Goal: Task Accomplishment & Management: Use online tool/utility

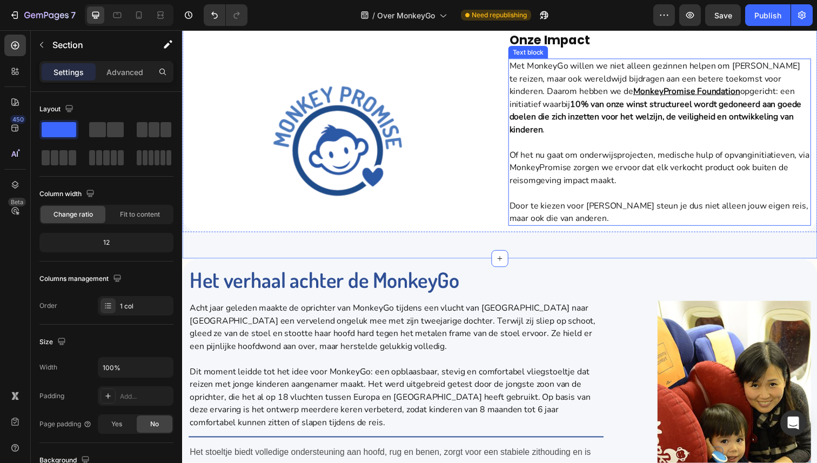
scroll to position [588, 0]
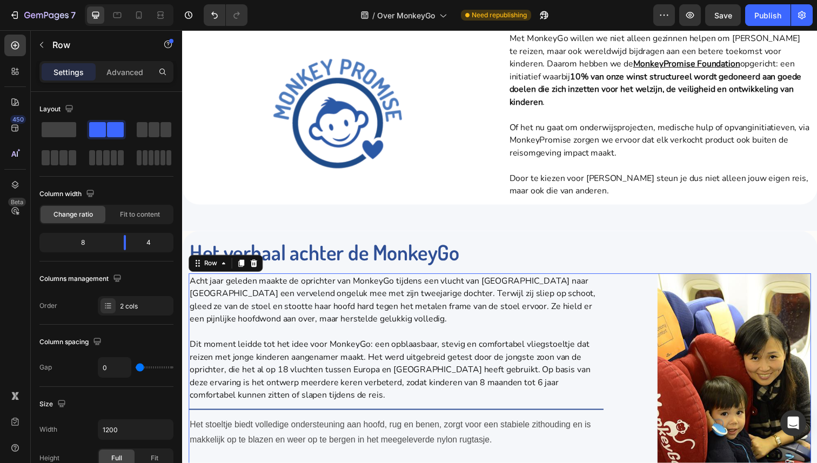
click at [637, 287] on div "Image" at bounding box center [718, 438] width 212 height 319
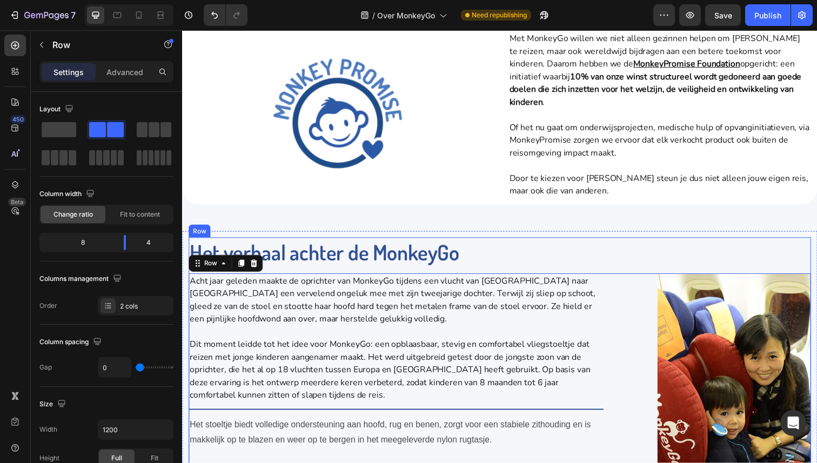
click at [651, 269] on div "Het verhaal achter de MonkeyGo Heading Acht jaar geleden maakte de oprichter va…" at bounding box center [505, 420] width 635 height 356
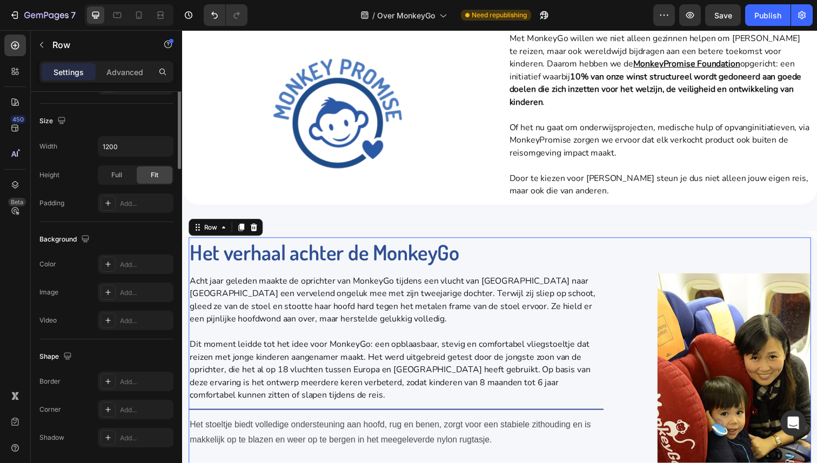
scroll to position [257, 0]
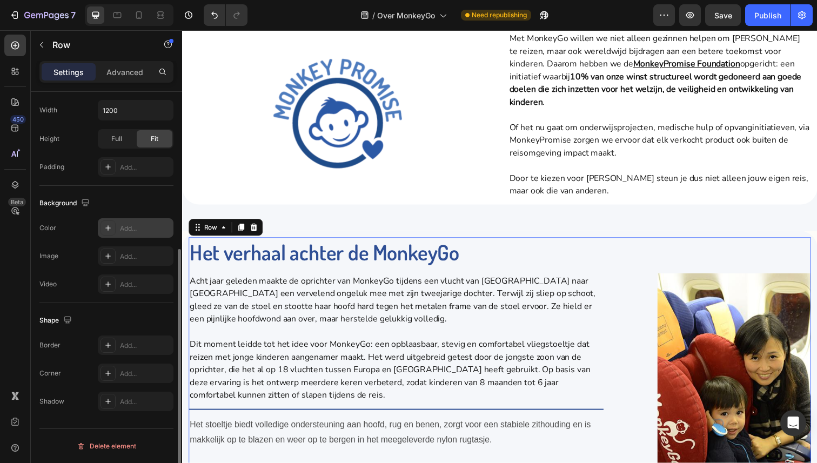
click at [145, 226] on div "Add..." at bounding box center [145, 229] width 51 height 10
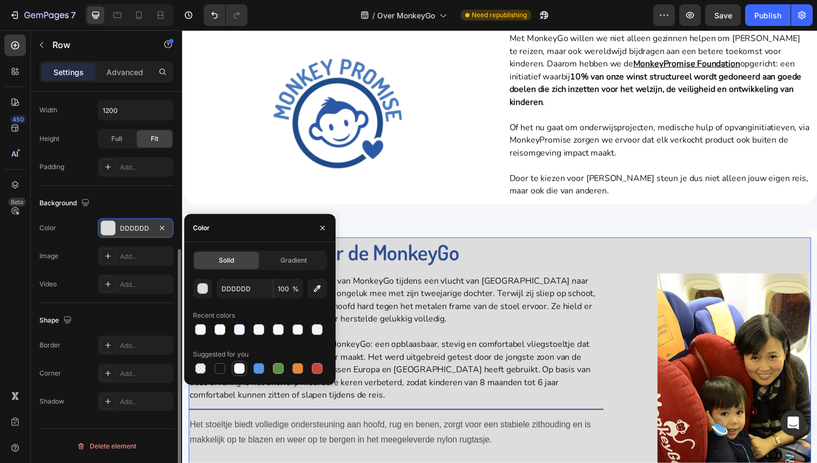
click at [239, 366] on div at bounding box center [239, 368] width 11 height 11
type input "FFFFFF"
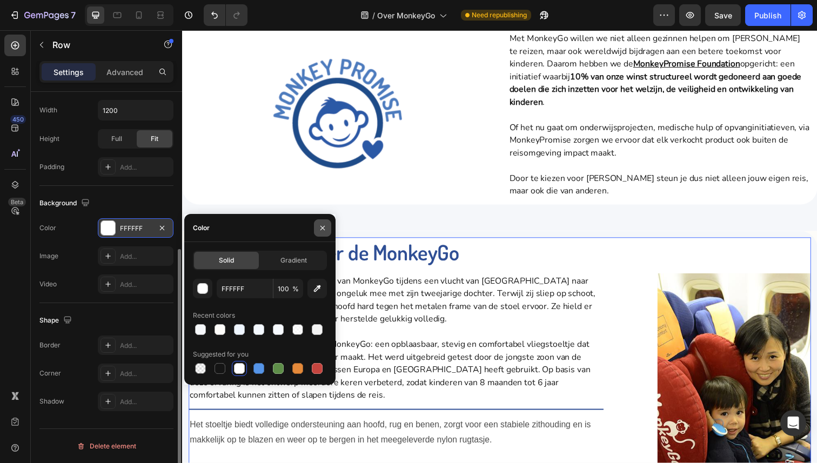
click at [325, 234] on button "button" at bounding box center [322, 227] width 17 height 17
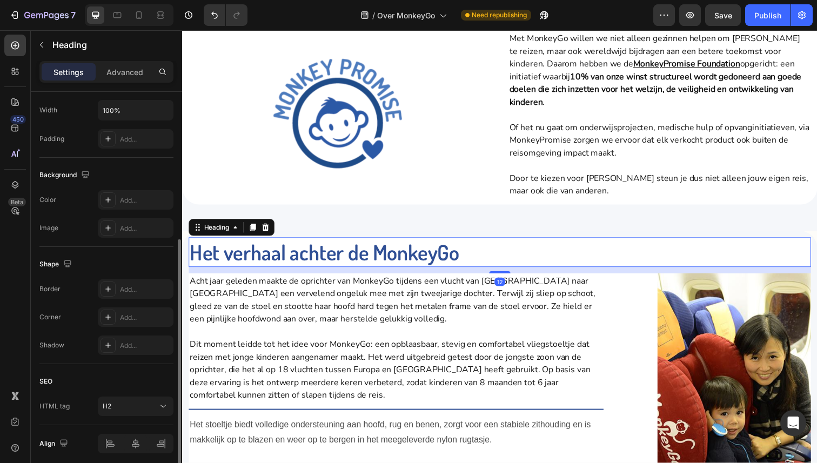
click at [558, 259] on h2 "Het verhaal achter de MonkeyGo" at bounding box center [505, 257] width 635 height 30
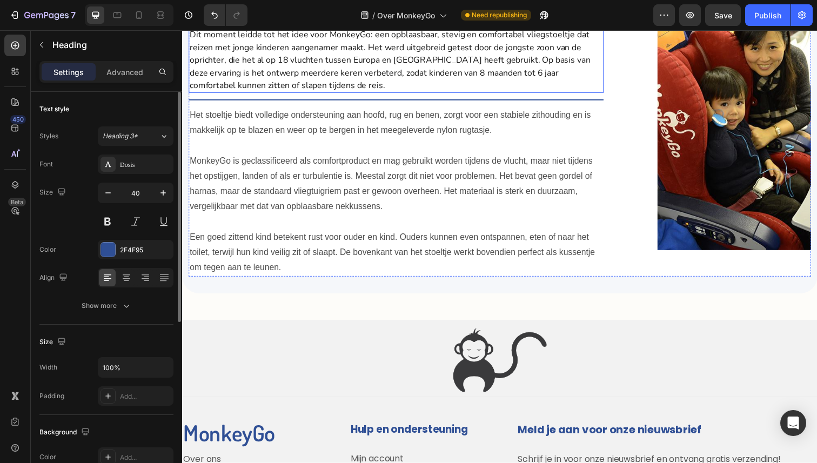
scroll to position [935, 0]
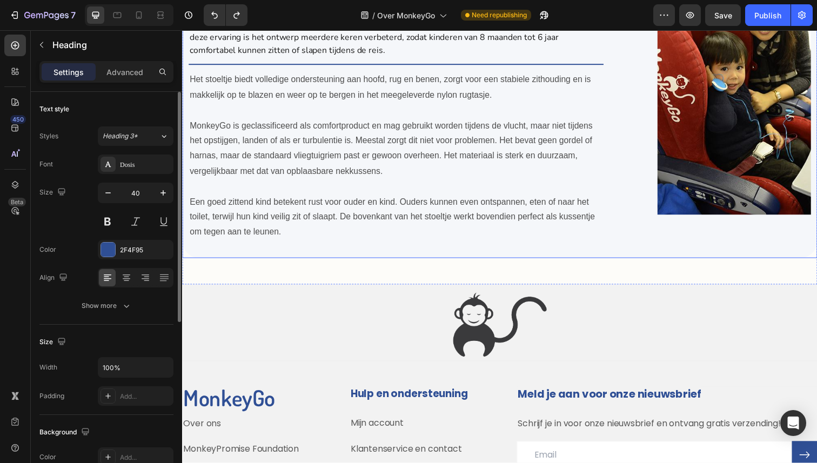
click at [637, 255] on div "Het verhaal achter de MonkeyGo Heading 12 Acht jaar geleden maakte de oprichter…" at bounding box center [506, 73] width 648 height 380
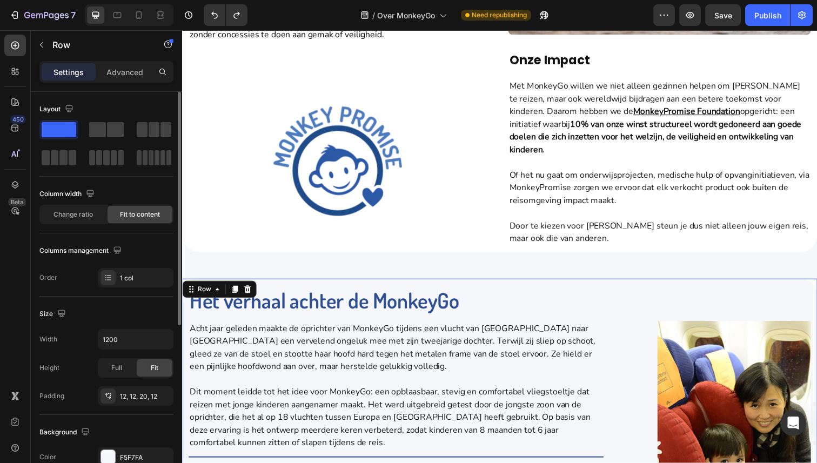
scroll to position [11, 0]
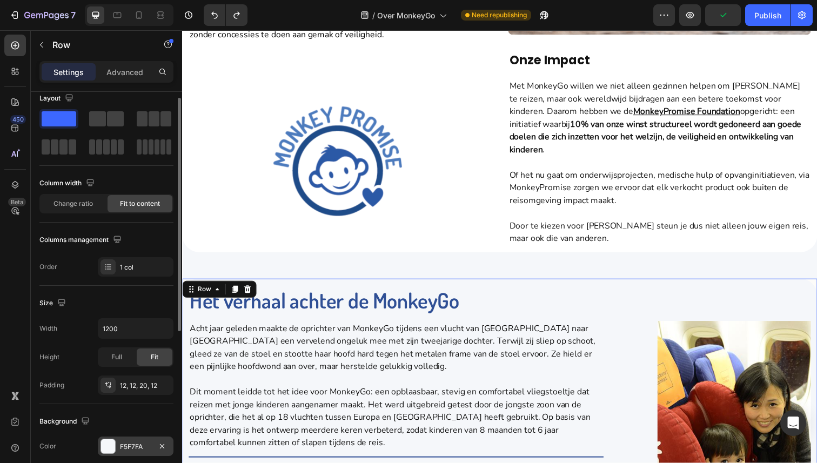
click at [129, 440] on div "F5F7FA" at bounding box center [136, 445] width 76 height 19
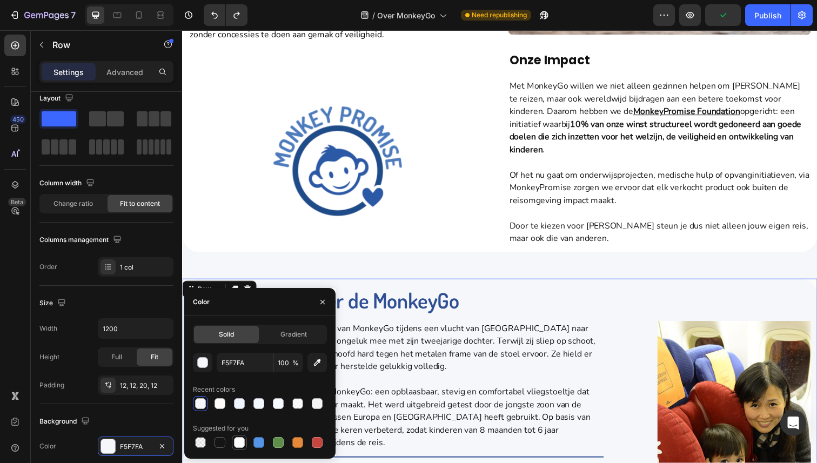
click at [239, 442] on div at bounding box center [239, 442] width 11 height 11
type input "FFFFFF"
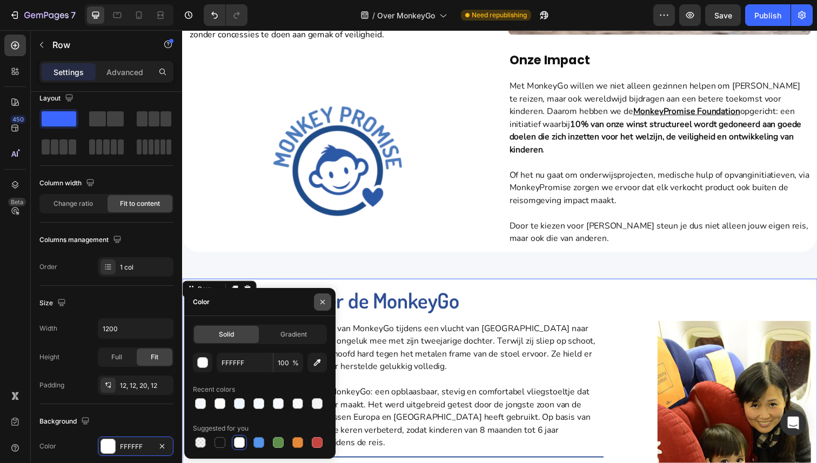
click at [325, 306] on button "button" at bounding box center [322, 301] width 17 height 17
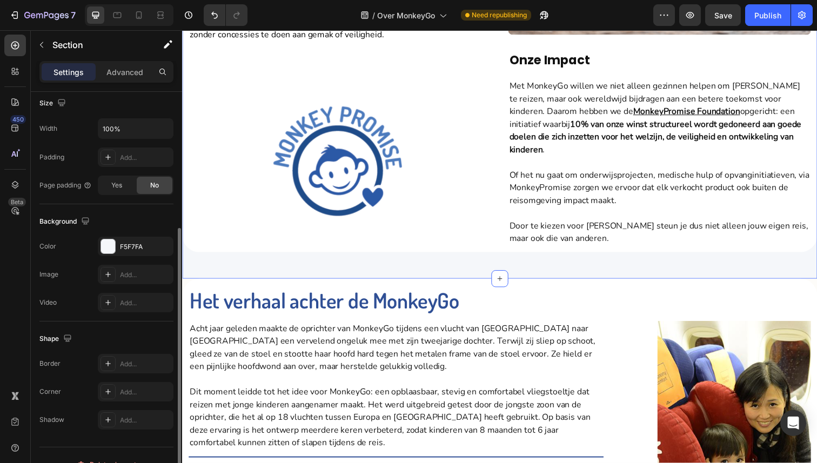
scroll to position [228, 0]
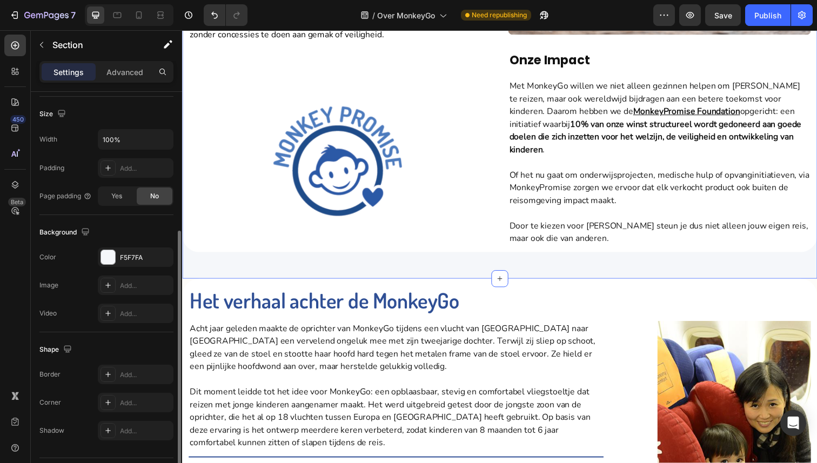
click at [138, 246] on div "Background The changes might be hidden by the video. Color F5F7FA Image Add... …" at bounding box center [106, 273] width 134 height 117
click at [139, 261] on div "F5F7FA" at bounding box center [135, 258] width 31 height 10
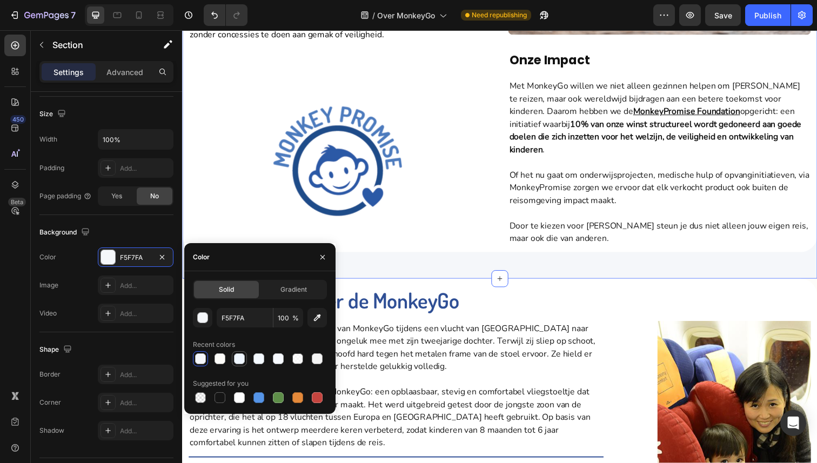
click at [240, 360] on div at bounding box center [239, 358] width 11 height 11
type input "EFF6FF"
click at [322, 252] on button "button" at bounding box center [322, 256] width 17 height 17
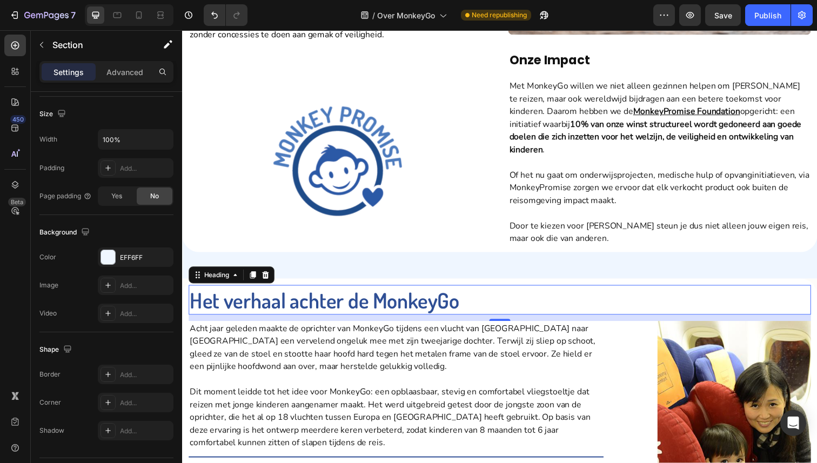
click at [578, 291] on h2 "Het verhaal achter de MonkeyGo" at bounding box center [505, 306] width 635 height 30
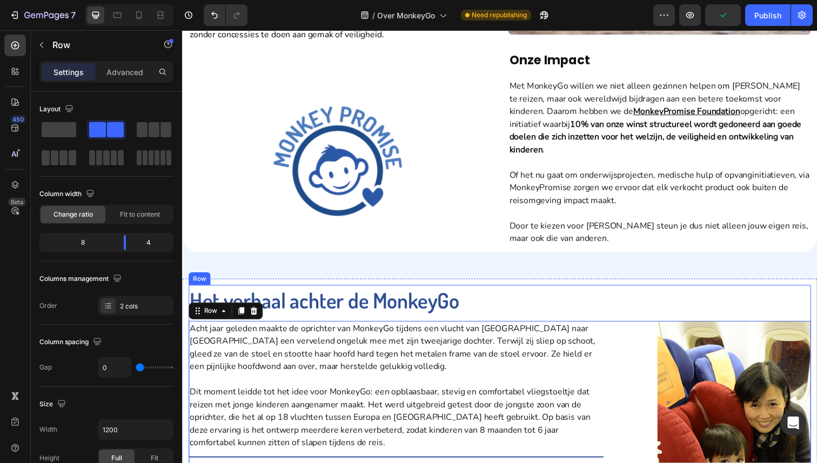
click at [629, 322] on div "Het verhaal achter de MonkeyGo Heading Acht jaar geleden maakte de oprichter va…" at bounding box center [505, 469] width 635 height 356
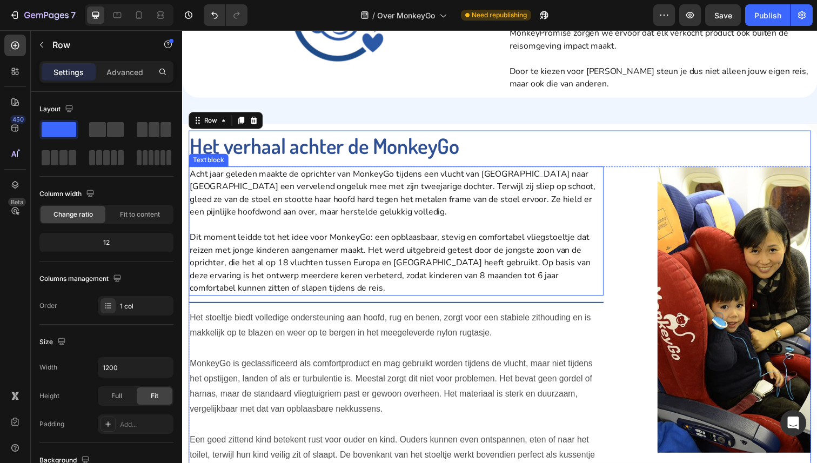
scroll to position [814, 0]
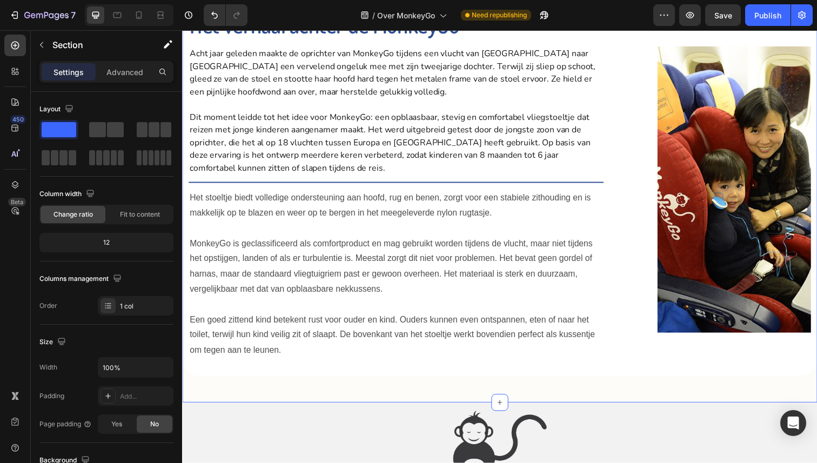
click at [620, 387] on div "Het verhaal achter de MonkeyGo Heading Acht jaar geleden maakte de oprichter va…" at bounding box center [506, 207] width 648 height 407
click at [622, 373] on div "Het verhaal achter de MonkeyGo Heading Acht jaar geleden maakte de oprichter va…" at bounding box center [506, 194] width 648 height 380
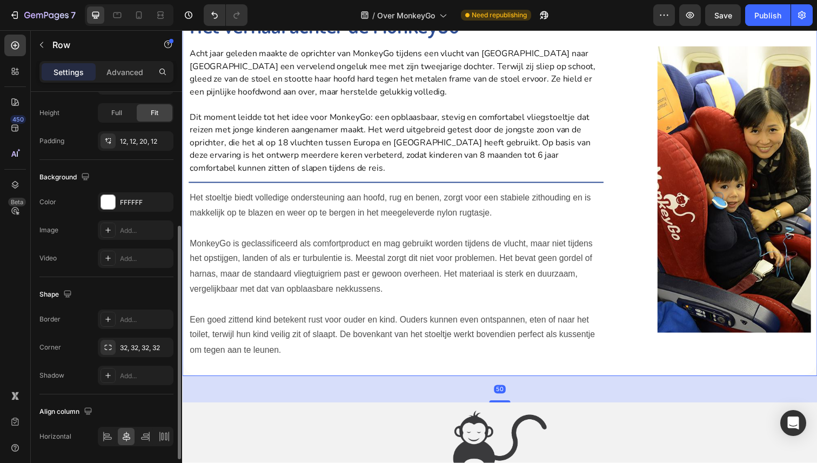
scroll to position [290, 0]
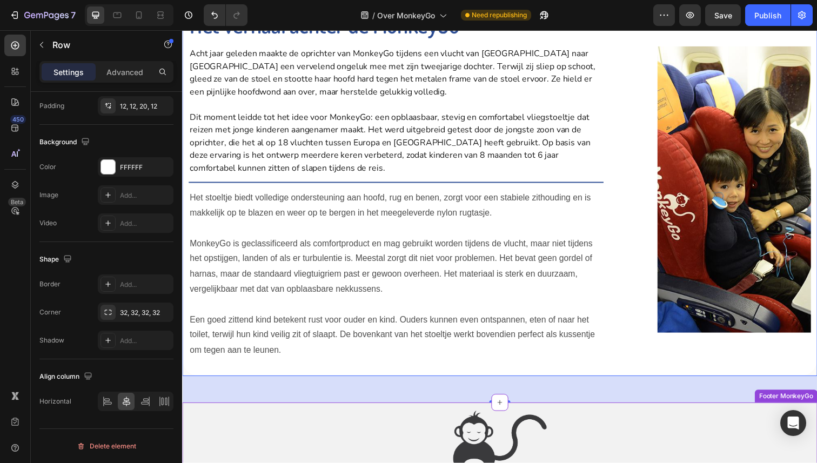
click at [598, 423] on div at bounding box center [506, 448] width 648 height 108
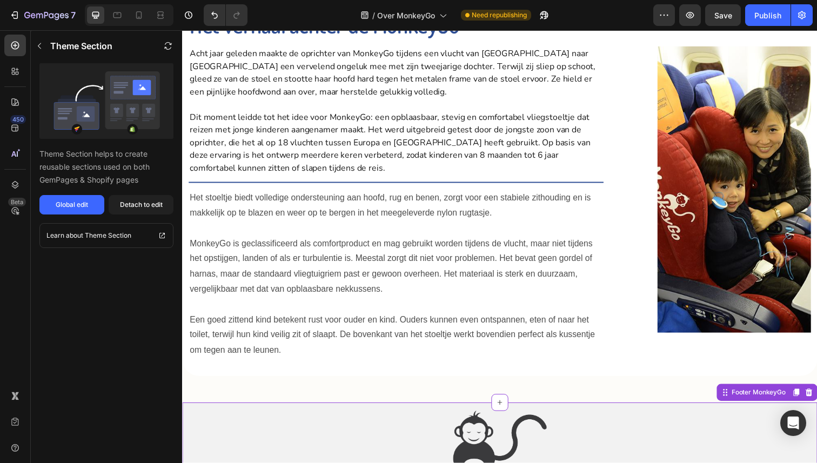
click at [606, 400] on div at bounding box center [506, 448] width 648 height 108
click at [623, 398] on div at bounding box center [506, 448] width 648 height 108
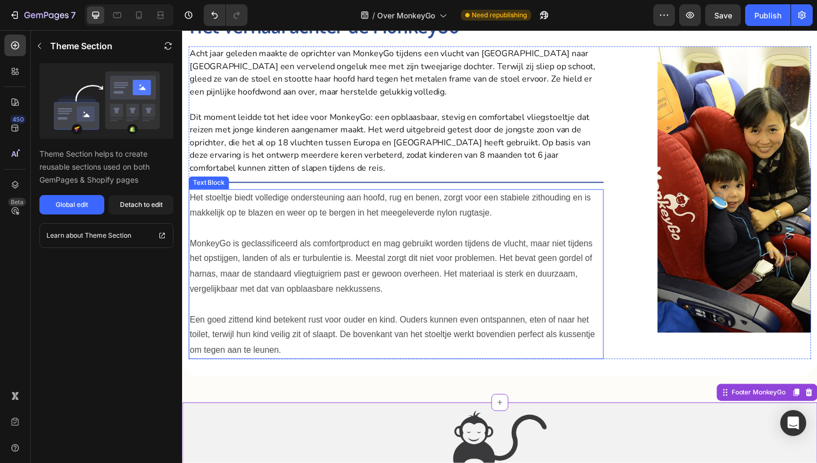
click at [568, 353] on p "Een goed zittend kind betekent rust voor ouder en kind. Ouders kunnen even onts…" at bounding box center [400, 342] width 421 height 46
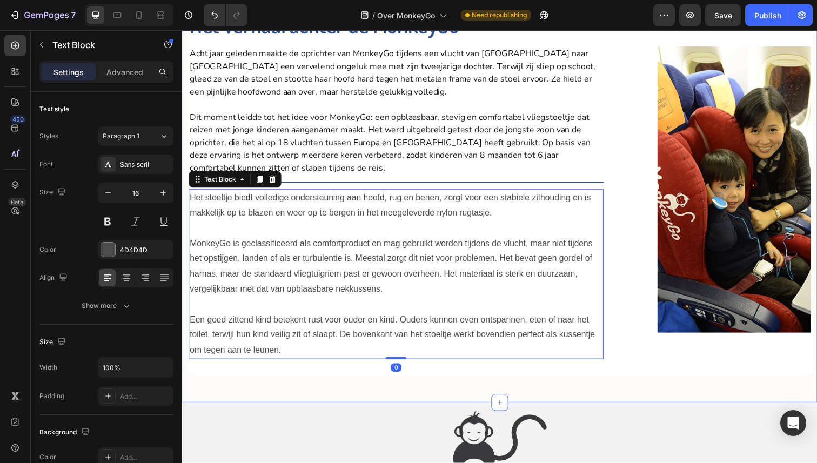
click at [575, 388] on div "Het verhaal achter de MonkeyGo Heading Acht jaar geleden maakte de oprichter va…" at bounding box center [506, 207] width 648 height 407
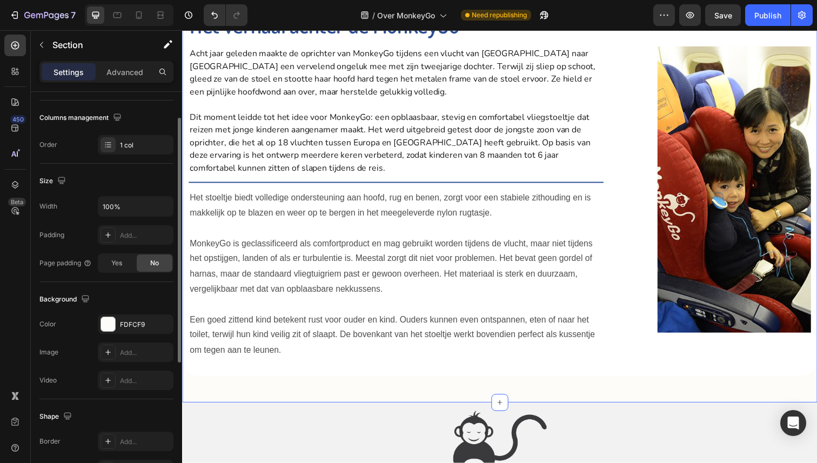
scroll to position [257, 0]
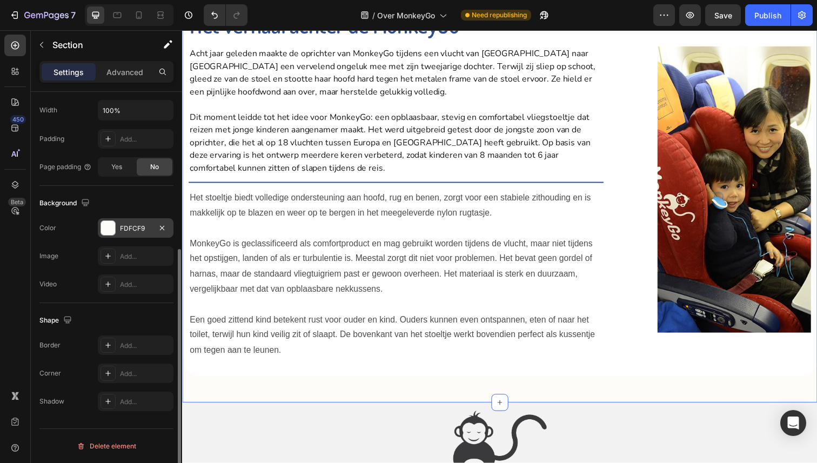
click at [127, 234] on div "FDFCF9" at bounding box center [136, 227] width 76 height 19
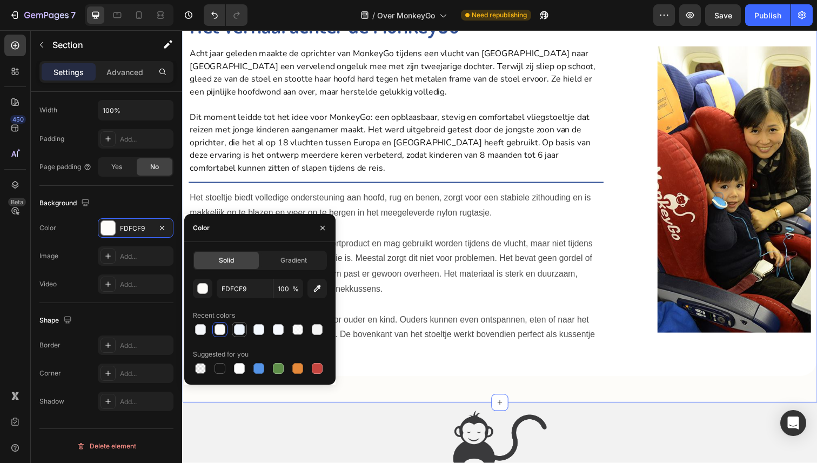
click at [242, 328] on div at bounding box center [239, 329] width 11 height 11
type input "EFF6FF"
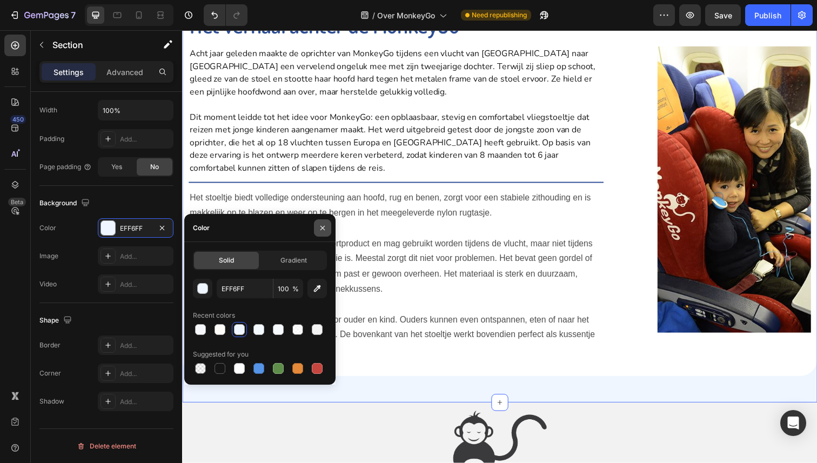
click at [320, 228] on icon "button" at bounding box center [322, 228] width 9 height 9
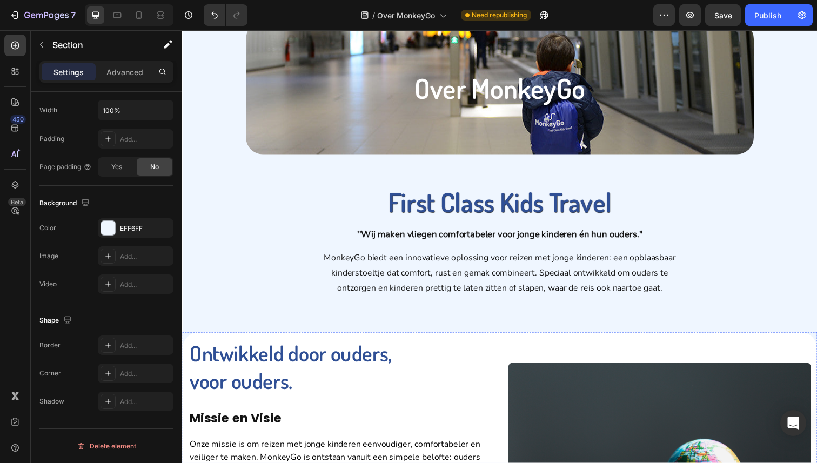
scroll to position [0, 0]
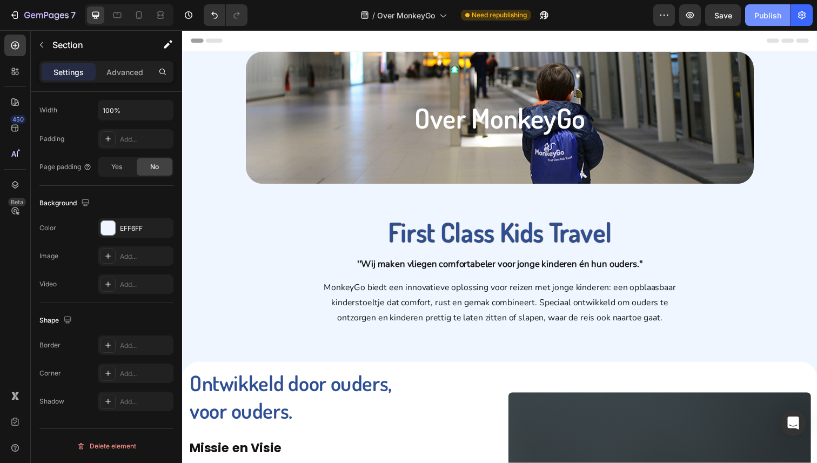
click at [774, 23] on button "Publish" at bounding box center [767, 15] width 45 height 22
